Goal: Transaction & Acquisition: Purchase product/service

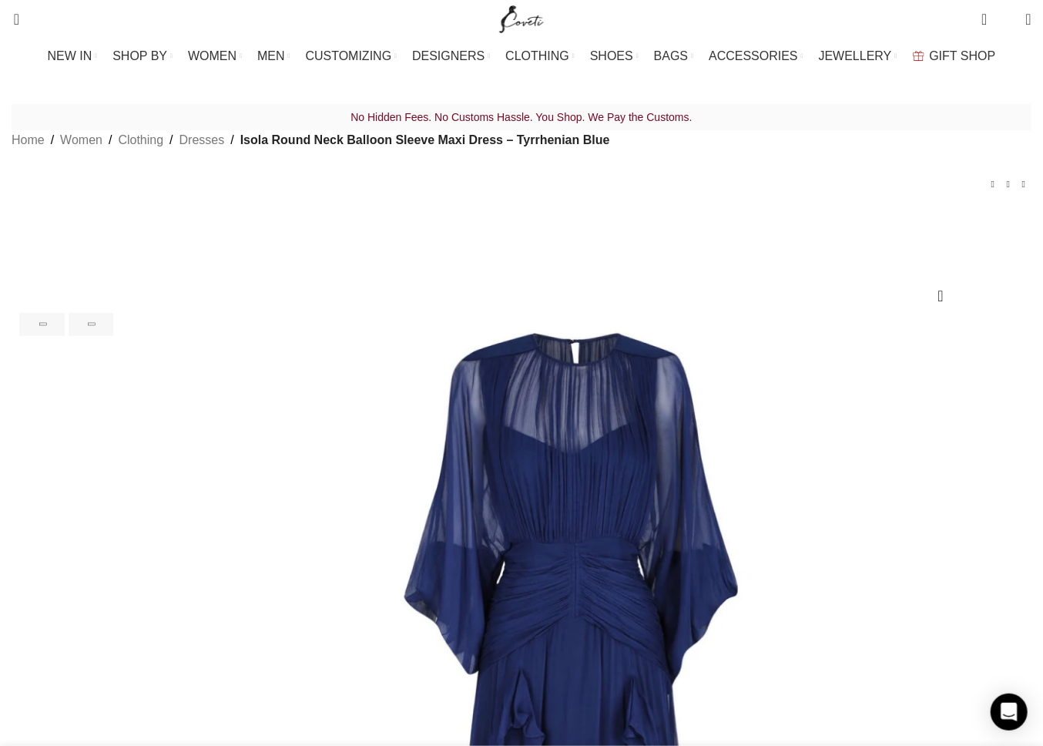
drag, startPoint x: 884, startPoint y: 475, endPoint x: 696, endPoint y: 418, distance: 195.9
drag, startPoint x: 889, startPoint y: 472, endPoint x: 714, endPoint y: 411, distance: 185.4
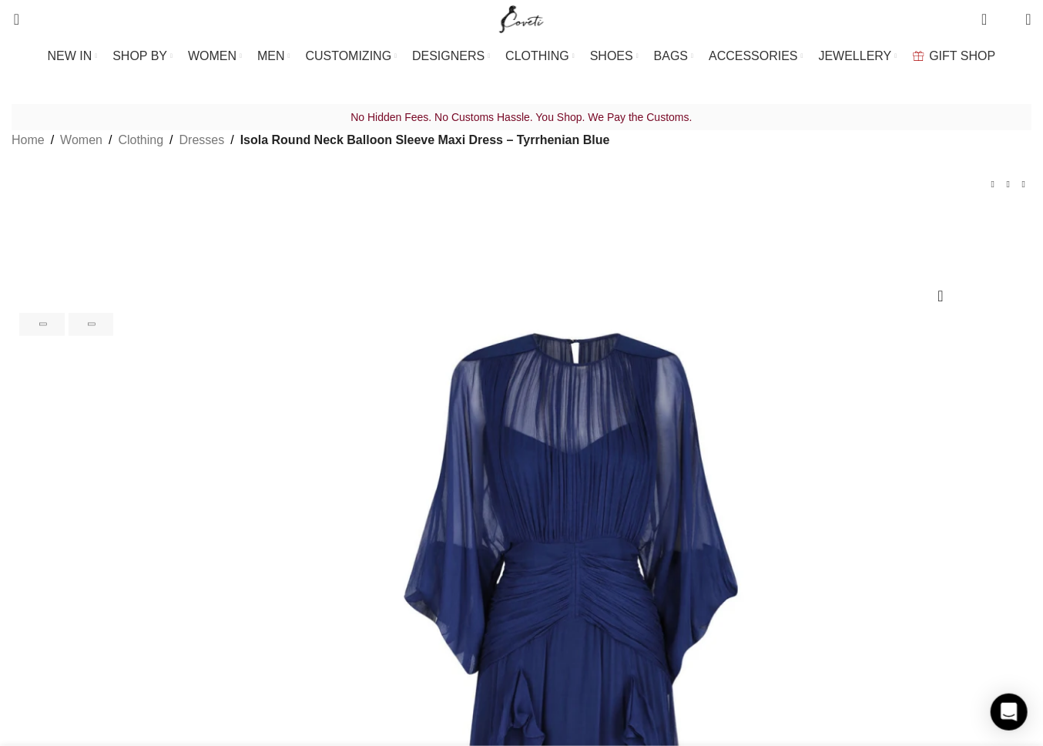
copy h1 "Isola Round Neck Balloon Sleeve Maxi Dress – Tyrrhenian Blue"
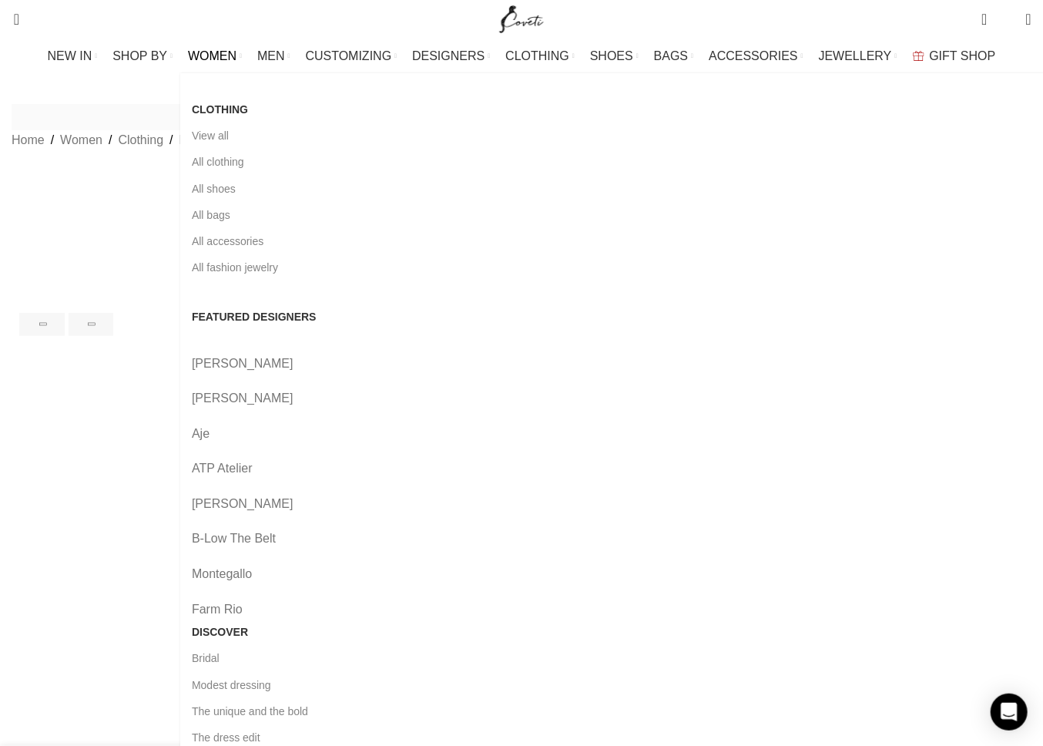
scroll to position [0, 193]
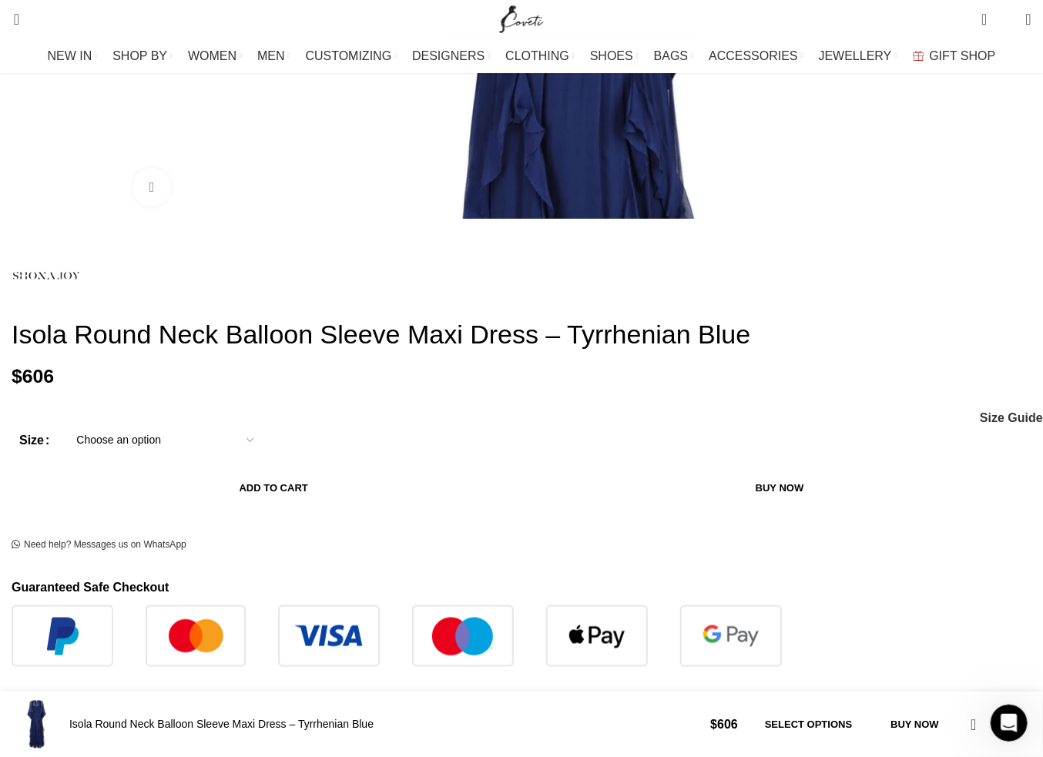
scroll to position [616, 0]
